Goal: Task Accomplishment & Management: Use online tool/utility

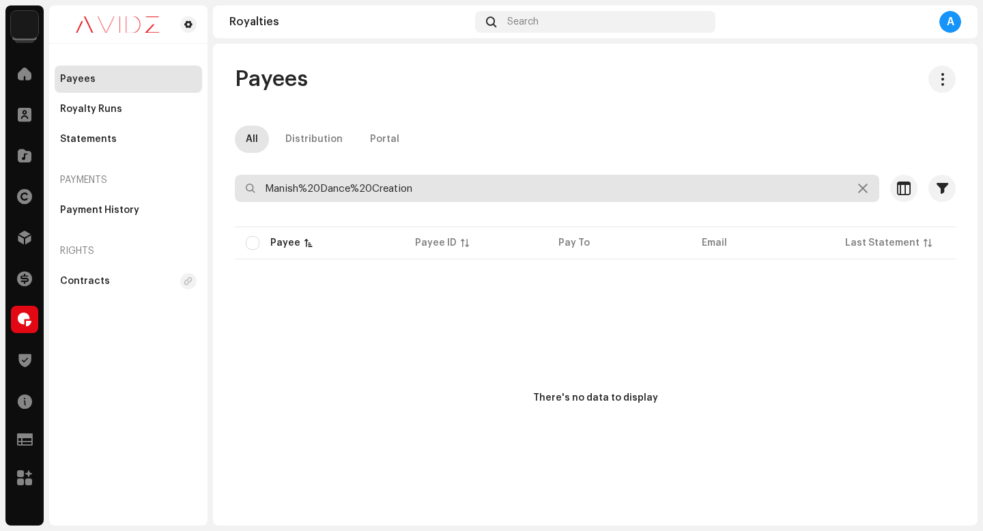
click at [431, 182] on input "Manish%20Dance%20Creation" at bounding box center [557, 188] width 644 height 27
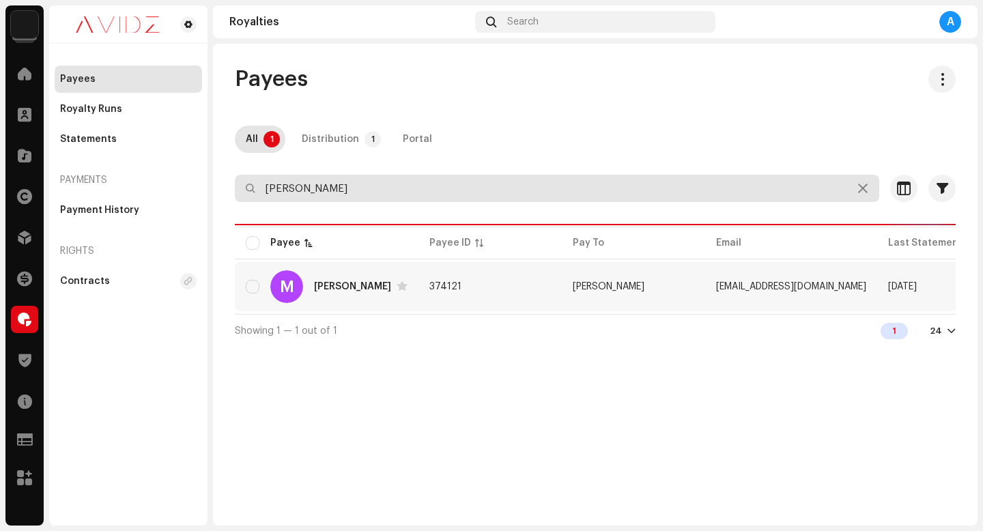
type input "[PERSON_NAME]"
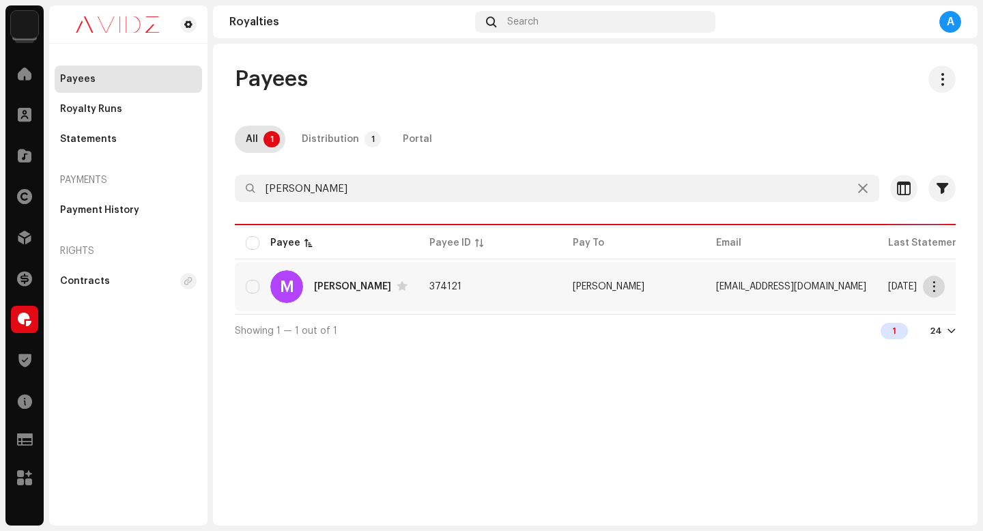
click at [931, 292] on button "button" at bounding box center [934, 287] width 22 height 22
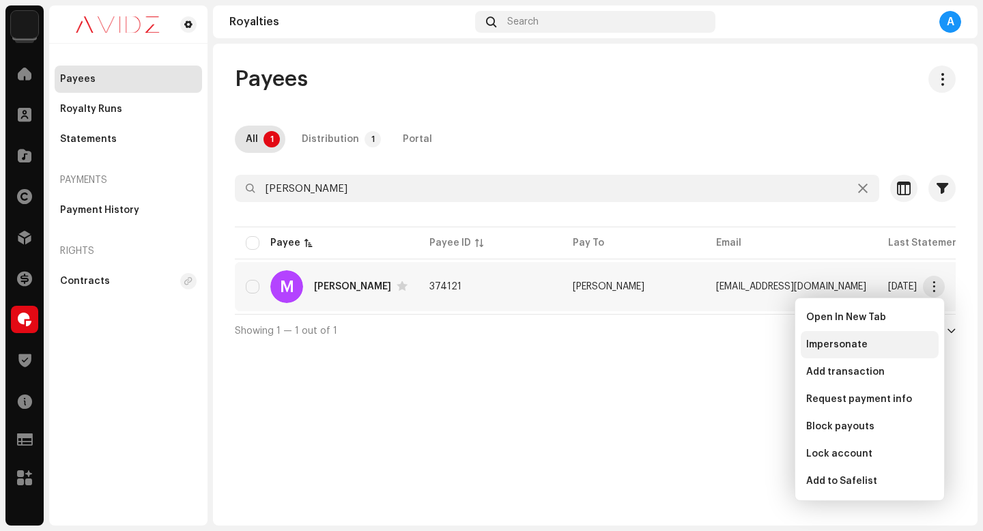
click at [902, 353] on div "Impersonate" at bounding box center [869, 344] width 138 height 27
